Goal: Information Seeking & Learning: Learn about a topic

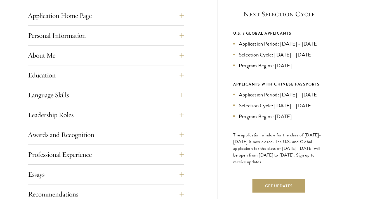
scroll to position [236, 0]
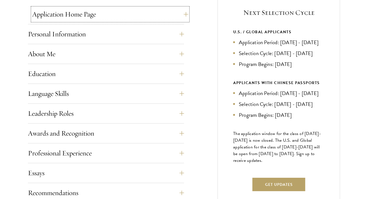
click at [87, 14] on button "Application Home Page" at bounding box center [110, 14] width 156 height 13
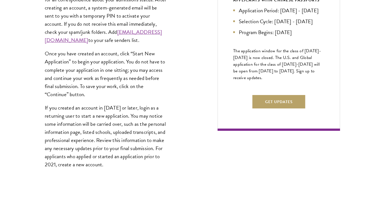
scroll to position [326, 0]
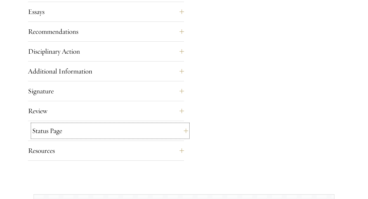
click at [100, 135] on button "Status Page" at bounding box center [110, 130] width 156 height 13
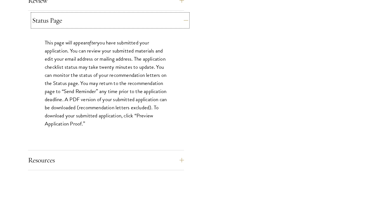
scroll to position [512, 0]
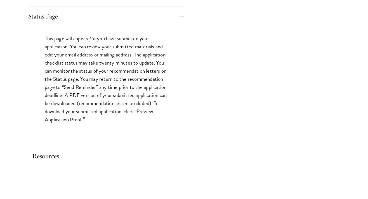
click at [99, 151] on button "Resources" at bounding box center [110, 155] width 156 height 13
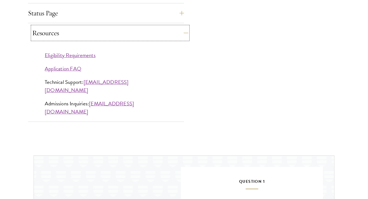
scroll to position [515, 0]
click at [71, 66] on link "Application FAQ" at bounding box center [63, 68] width 37 height 8
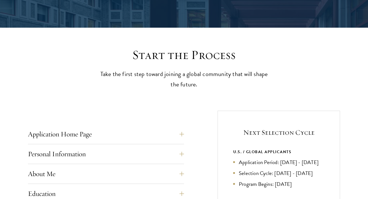
scroll to position [122, 0]
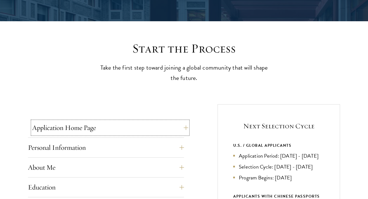
click at [109, 128] on button "Application Home Page" at bounding box center [110, 127] width 156 height 13
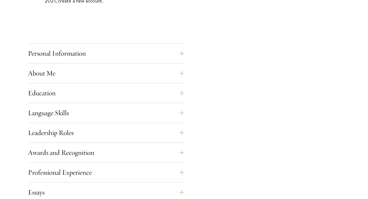
scroll to position [487, 0]
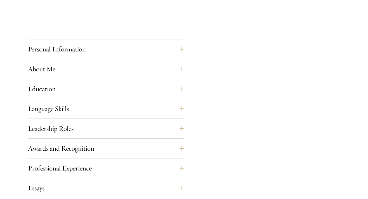
click at [110, 78] on div "About Me Biographical Profile: Provide a biographical profile of up to 100 word…" at bounding box center [106, 70] width 156 height 17
click at [112, 68] on button "About Me" at bounding box center [110, 68] width 156 height 13
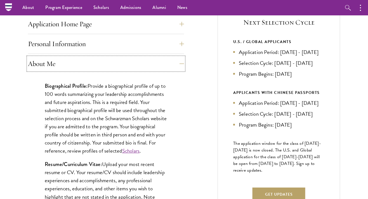
scroll to position [0, 0]
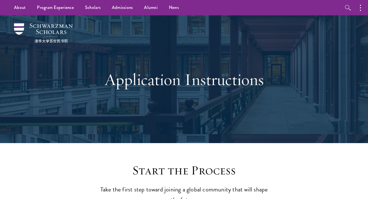
click at [158, 81] on h1 "Application Instructions" at bounding box center [184, 79] width 193 height 20
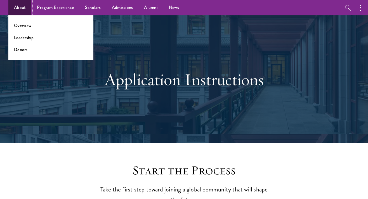
click at [27, 6] on link "About" at bounding box center [19, 7] width 23 height 15
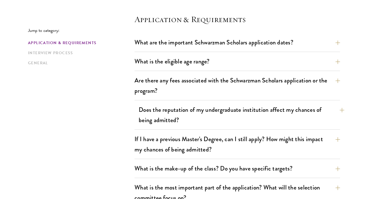
scroll to position [153, 0]
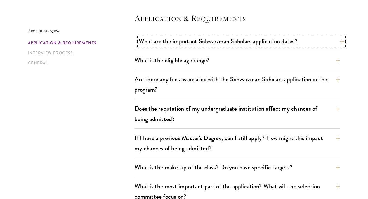
click at [192, 42] on button "What are the important Schwarzman Scholars application dates?" at bounding box center [242, 41] width 206 height 13
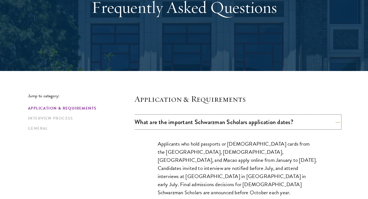
scroll to position [78, 0]
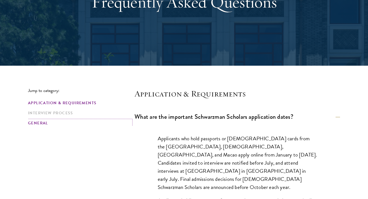
click at [43, 122] on link "General" at bounding box center [79, 123] width 103 height 6
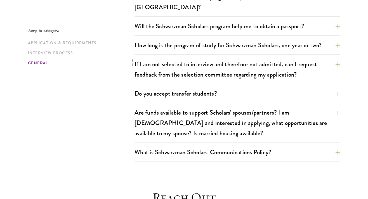
scroll to position [1093, 0]
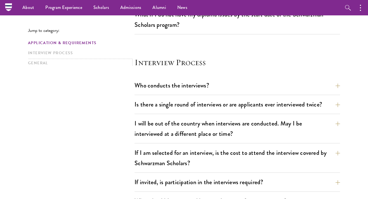
scroll to position [78, 0]
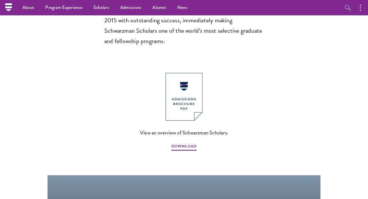
scroll to position [580, 0]
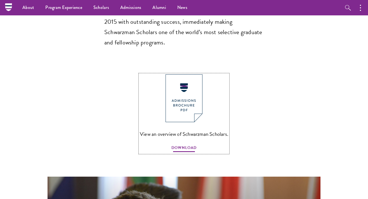
click at [185, 144] on span "DOWNLOAD" at bounding box center [184, 148] width 25 height 9
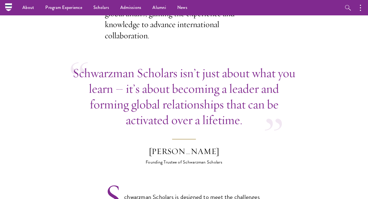
scroll to position [236, 0]
